Goal: Find specific page/section: Find specific page/section

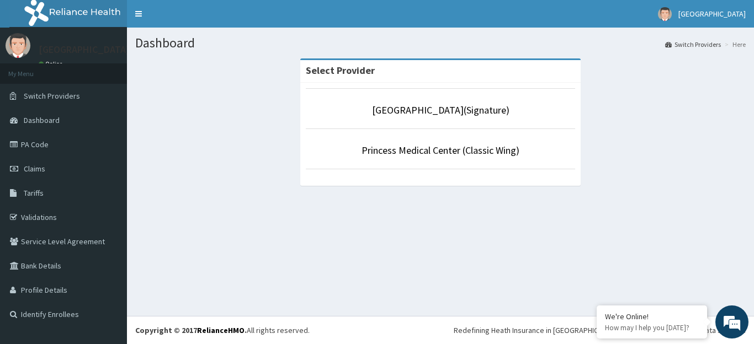
click at [460, 142] on li "Princess Medical Center (Classic Wing)" at bounding box center [440, 149] width 269 height 41
click at [454, 143] on li "Princess Medical Center (Classic Wing)" at bounding box center [440, 149] width 269 height 41
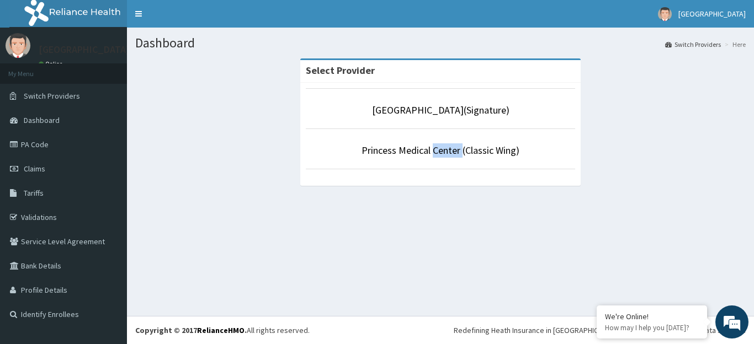
click at [454, 143] on li "Princess Medical Center (Classic Wing)" at bounding box center [440, 149] width 269 height 41
click at [490, 137] on li "Princess Medical Center (Classic Wing)" at bounding box center [440, 149] width 269 height 41
click at [490, 138] on li "Princess Medical Center (Classic Wing)" at bounding box center [440, 149] width 269 height 41
click at [527, 143] on li "Princess Medical Center (Classic Wing)" at bounding box center [440, 149] width 269 height 41
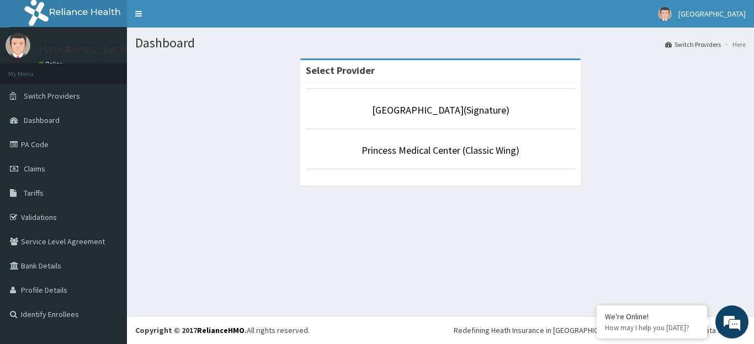
click at [495, 164] on li "Princess Medical Center (Classic Wing)" at bounding box center [440, 149] width 269 height 41
click at [498, 163] on li "Princess Medical Center (Classic Wing)" at bounding box center [440, 149] width 269 height 41
click at [498, 159] on li "Princess Medical Center (Classic Wing)" at bounding box center [440, 149] width 269 height 41
drag, startPoint x: 493, startPoint y: 157, endPoint x: 435, endPoint y: 147, distance: 58.8
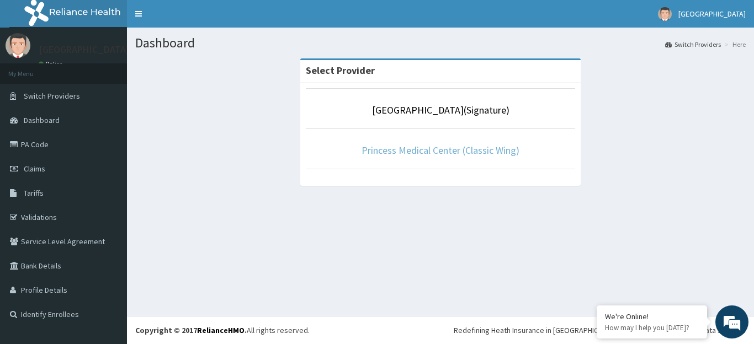
click at [435, 147] on link "Princess Medical Center (Classic Wing)" at bounding box center [440, 150] width 158 height 13
